Goal: Navigation & Orientation: Find specific page/section

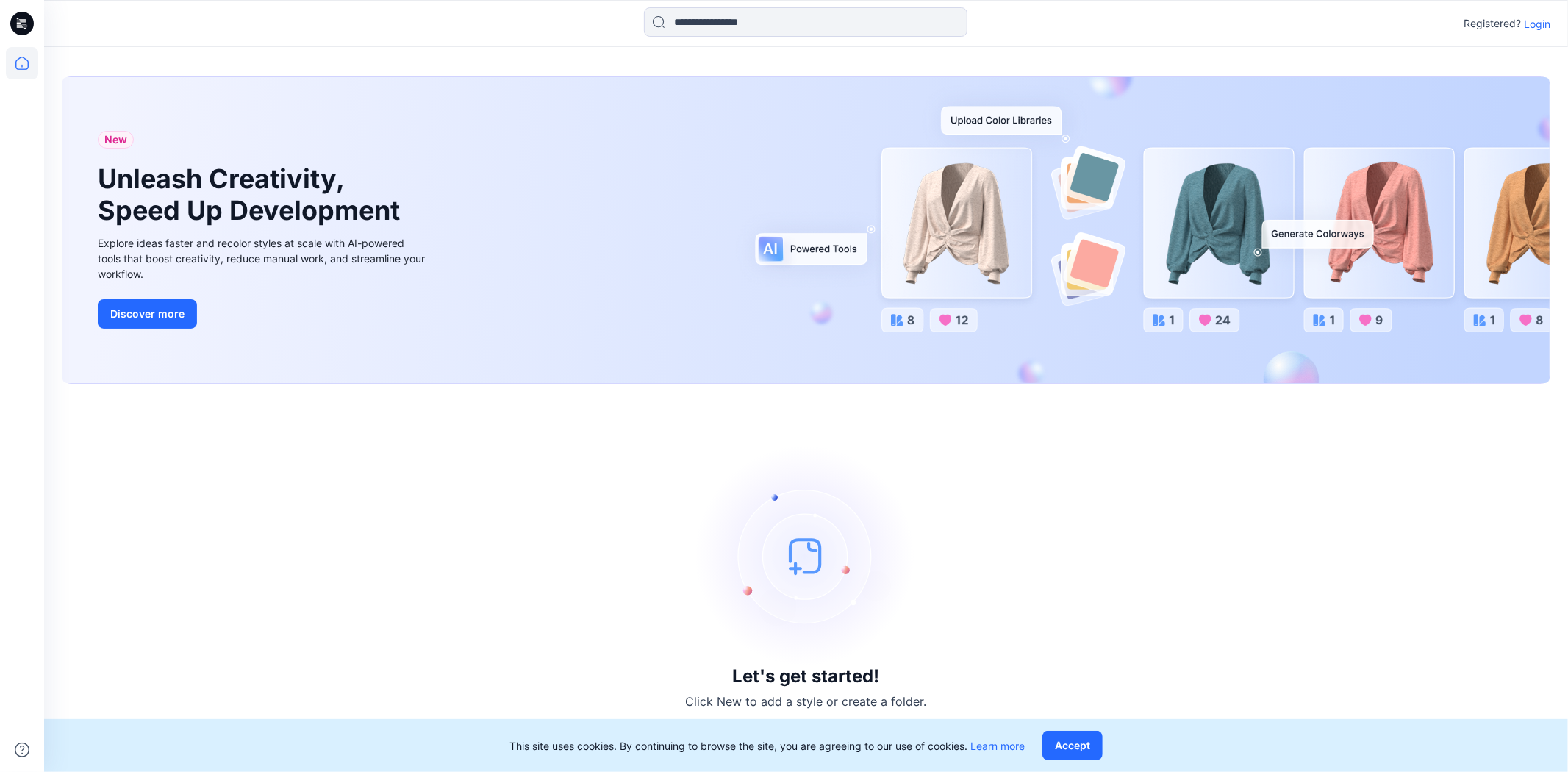
click at [838, 26] on p "Login" at bounding box center [1536, 23] width 26 height 15
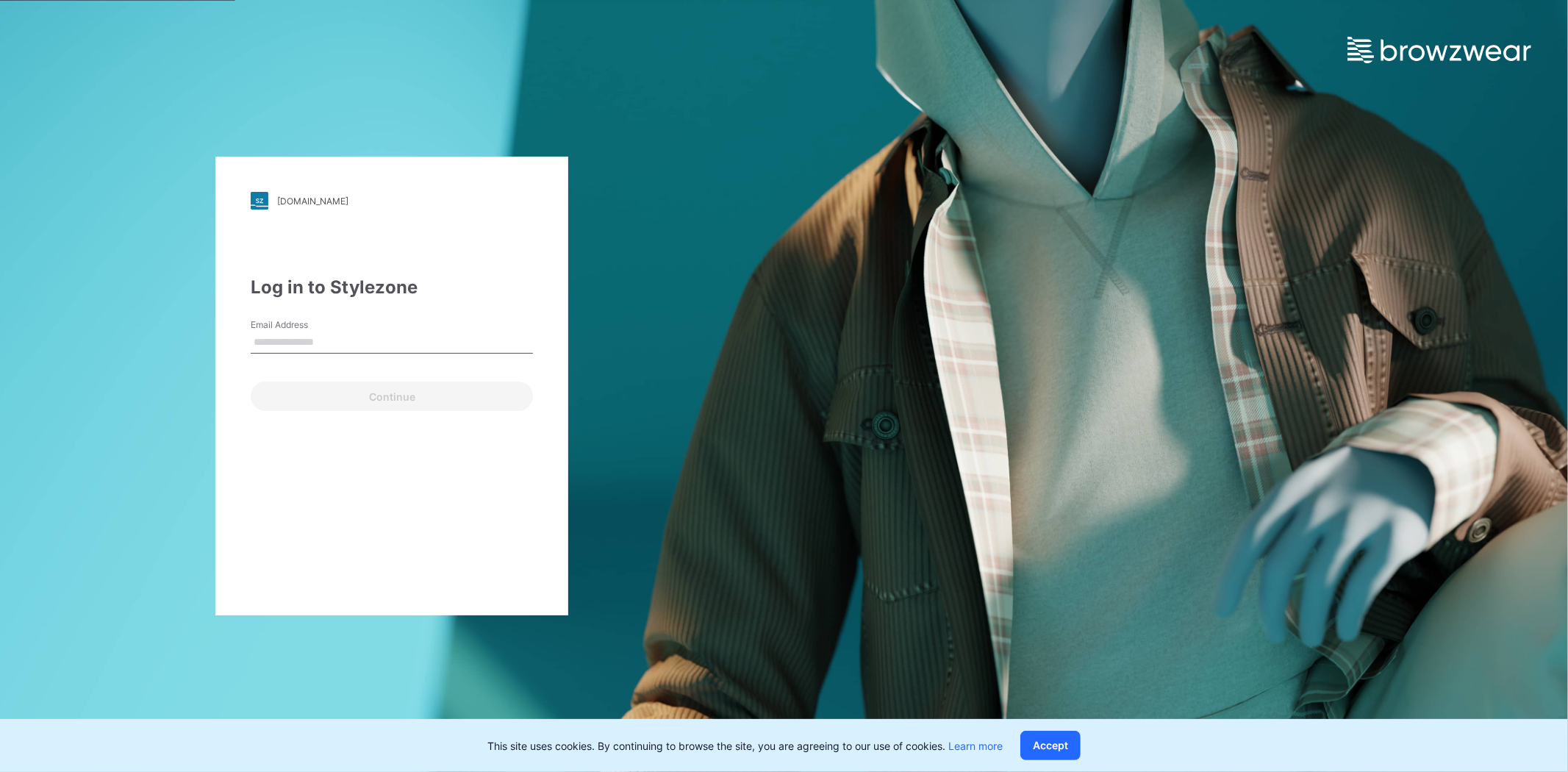
type input "**********"
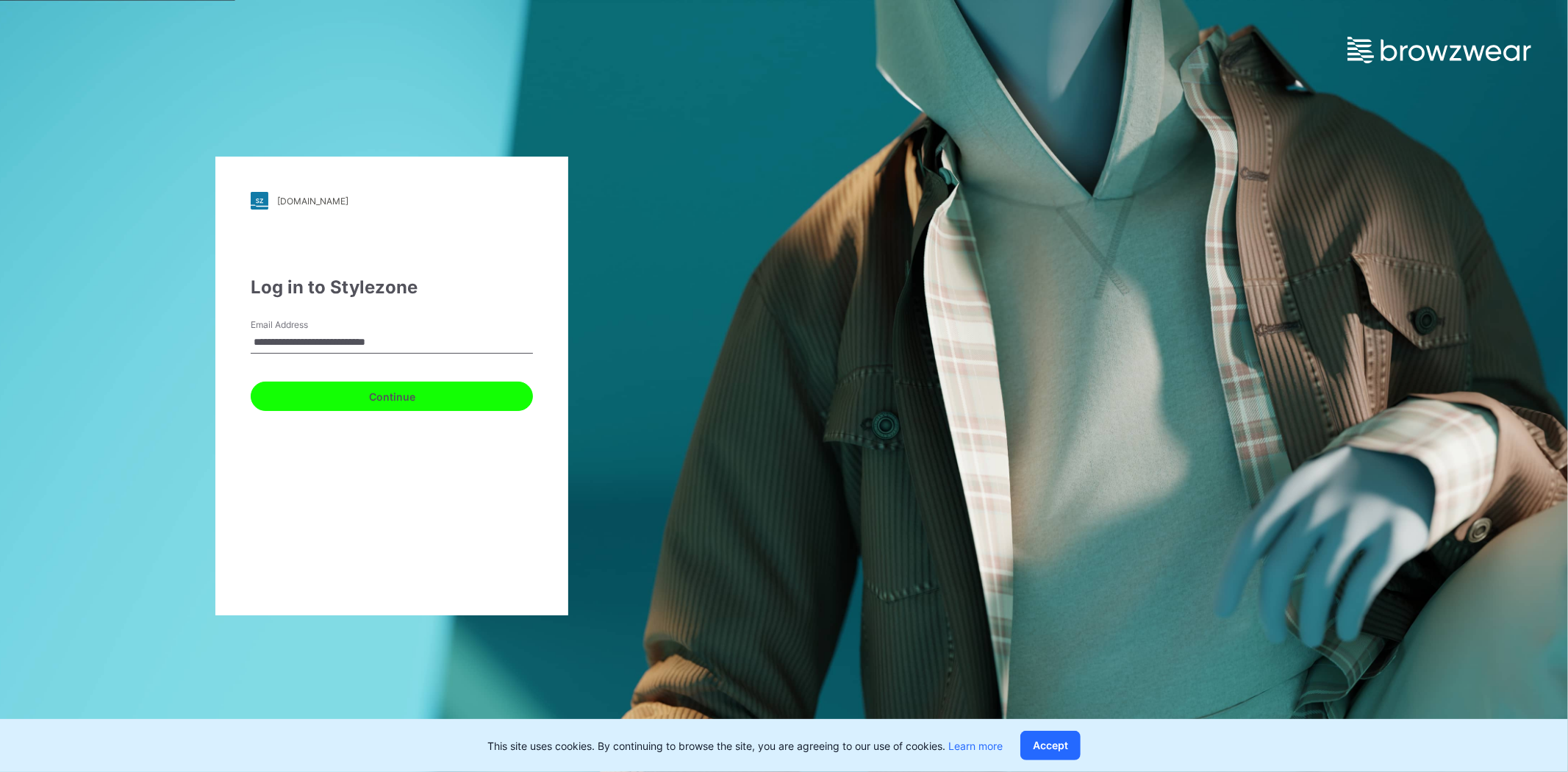
click at [375, 395] on button "Continue" at bounding box center [392, 396] width 283 height 30
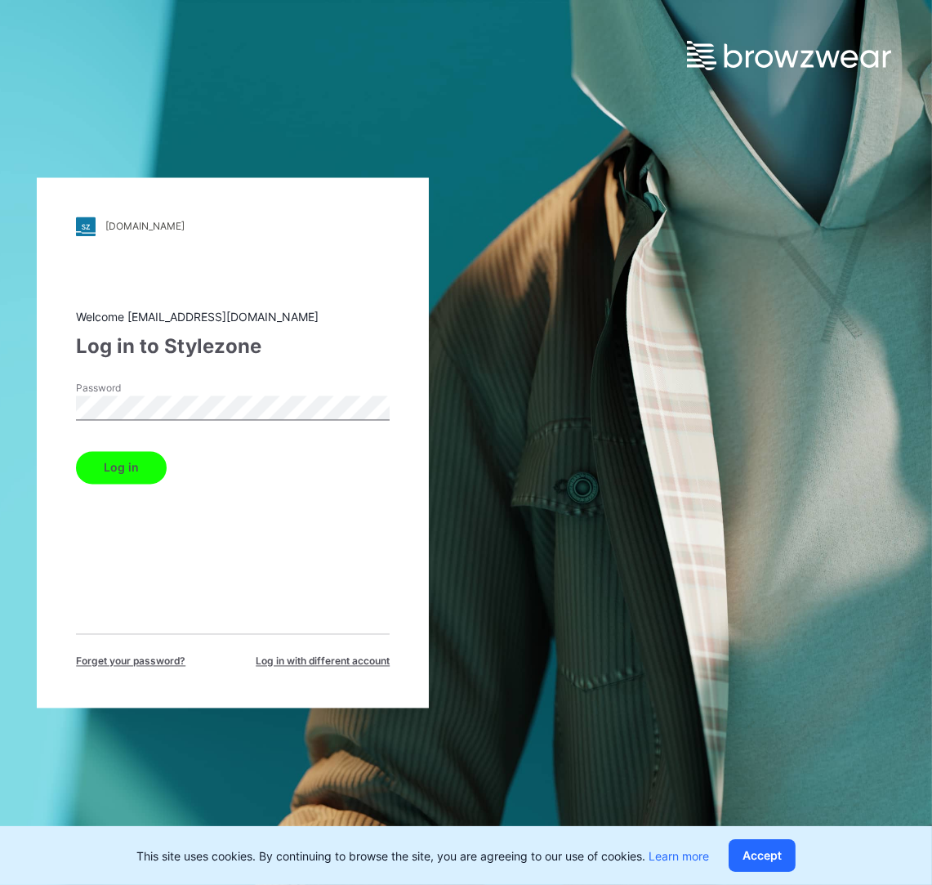
click at [100, 464] on button "Log in" at bounding box center [121, 467] width 91 height 33
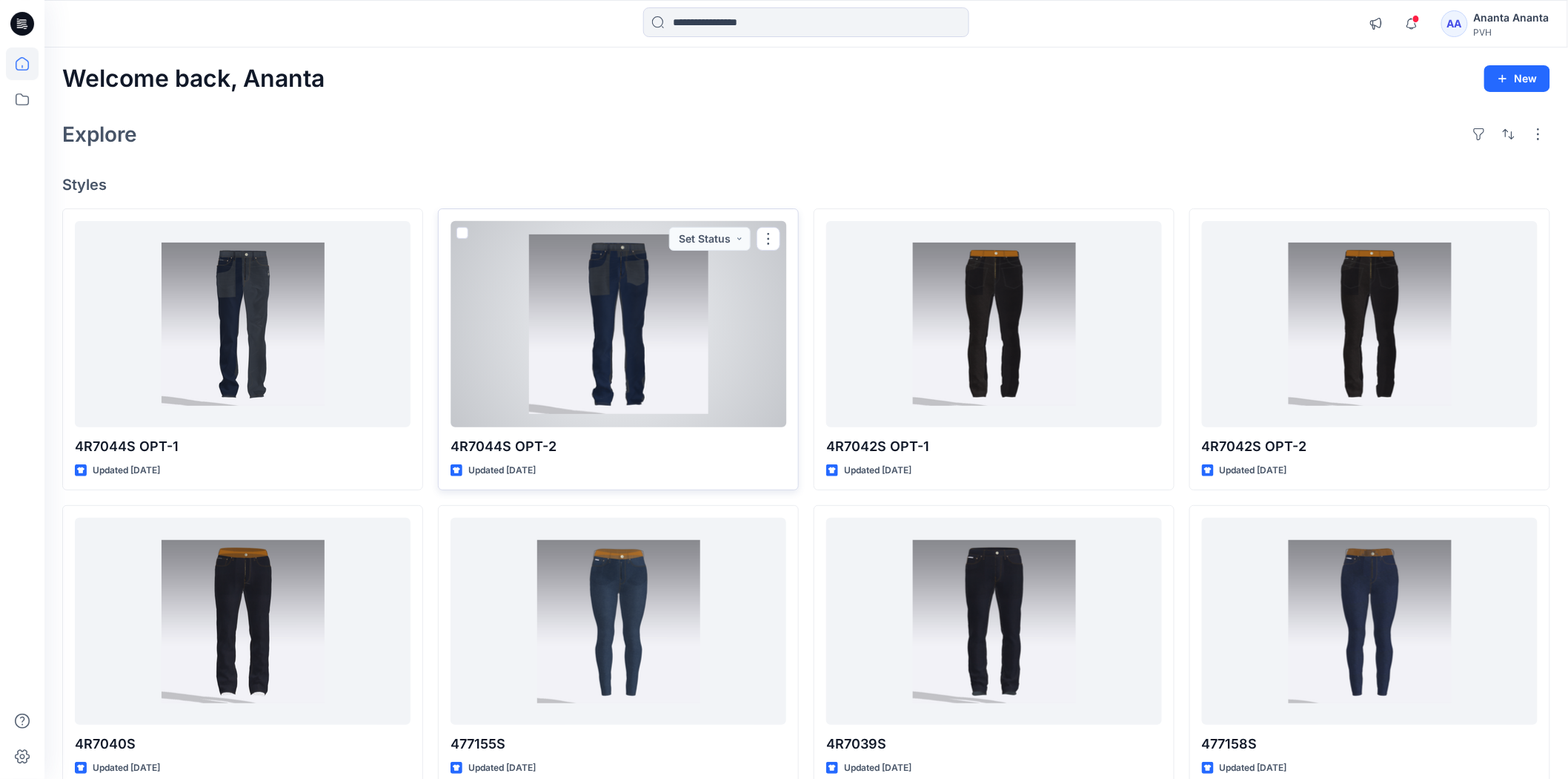
click at [565, 353] on div at bounding box center [619, 323] width 336 height 206
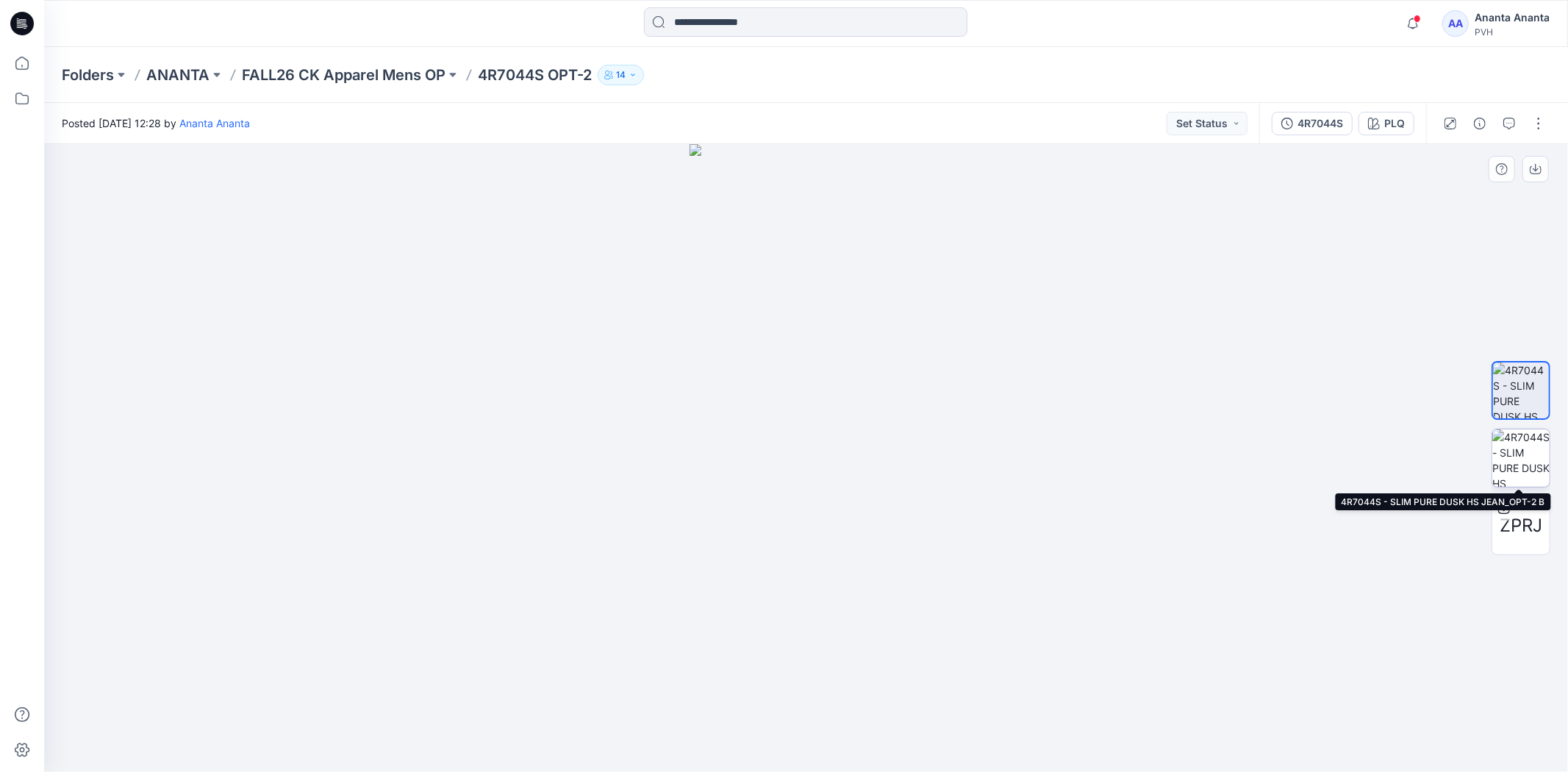
click at [838, 439] on img at bounding box center [1521, 458] width 58 height 58
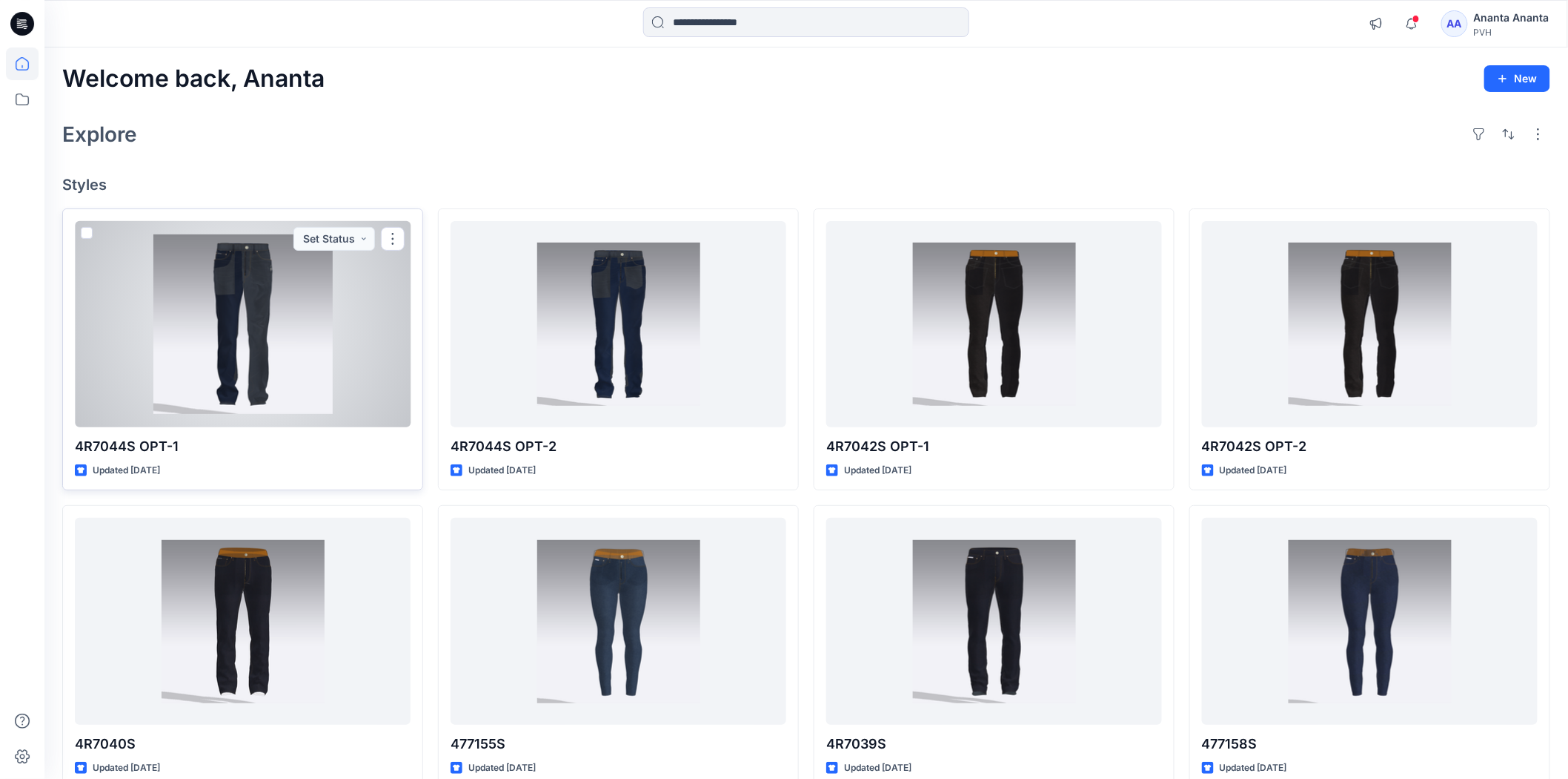
click at [257, 359] on div at bounding box center [242, 323] width 336 height 206
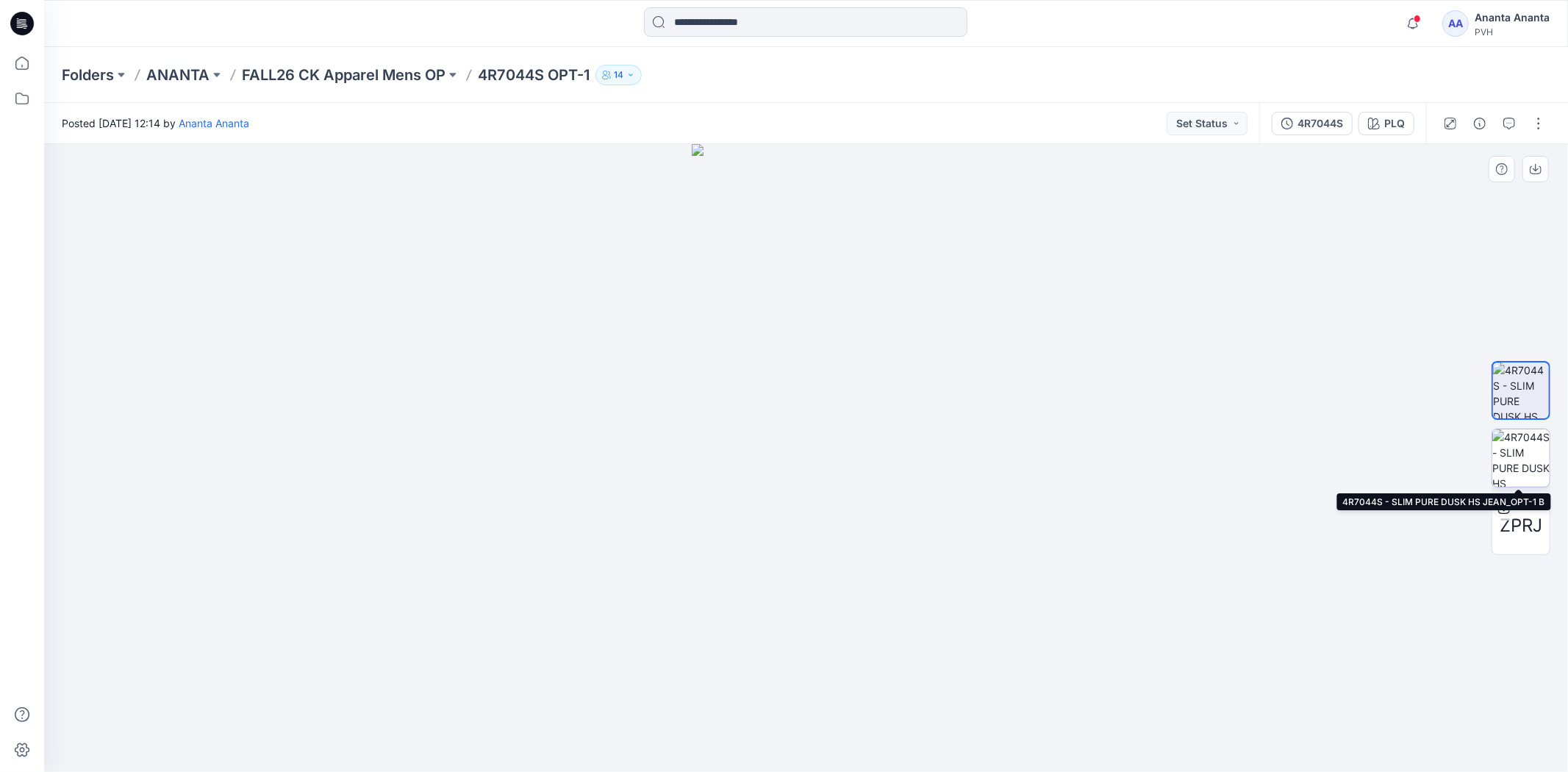
click at [838, 451] on img at bounding box center [1521, 458] width 58 height 58
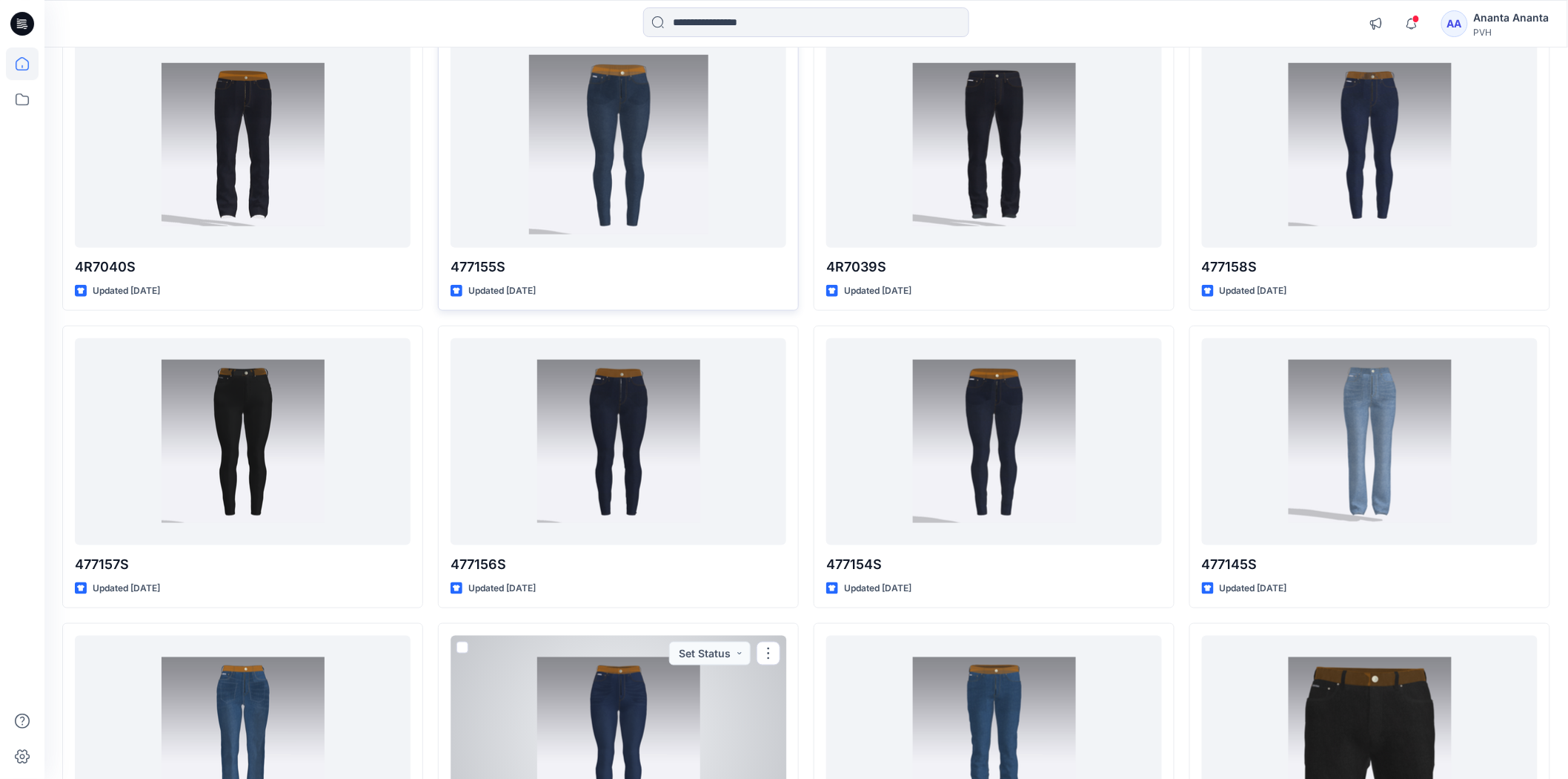
scroll to position [476, 0]
